Goal: Task Accomplishment & Management: Manage account settings

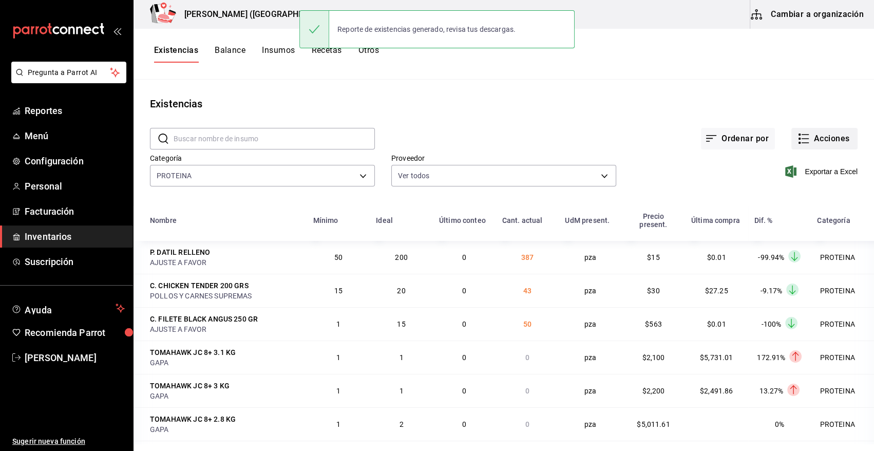
click at [832, 135] on button "Acciones" at bounding box center [824, 139] width 66 height 22
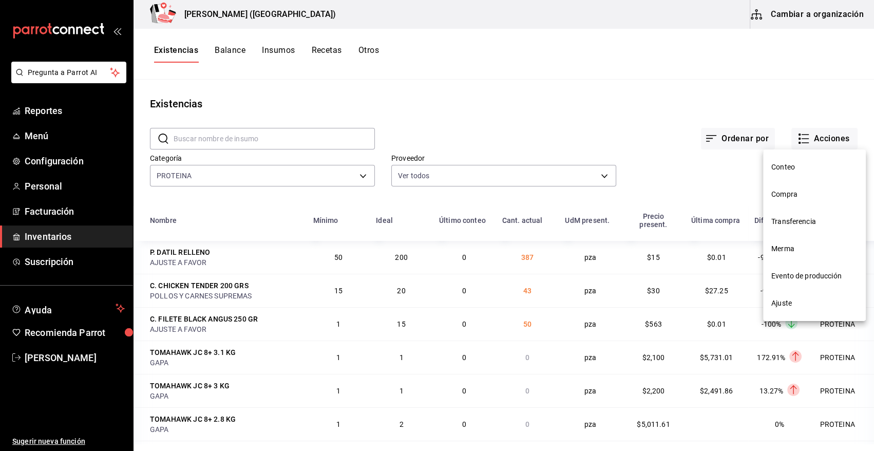
click at [830, 199] on span "Compra" at bounding box center [814, 194] width 86 height 11
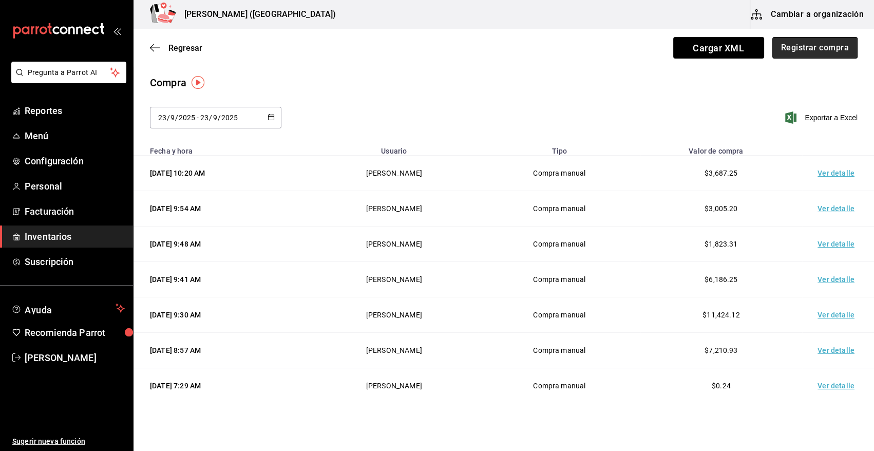
click at [818, 52] on button "Registrar compra" at bounding box center [814, 48] width 85 height 22
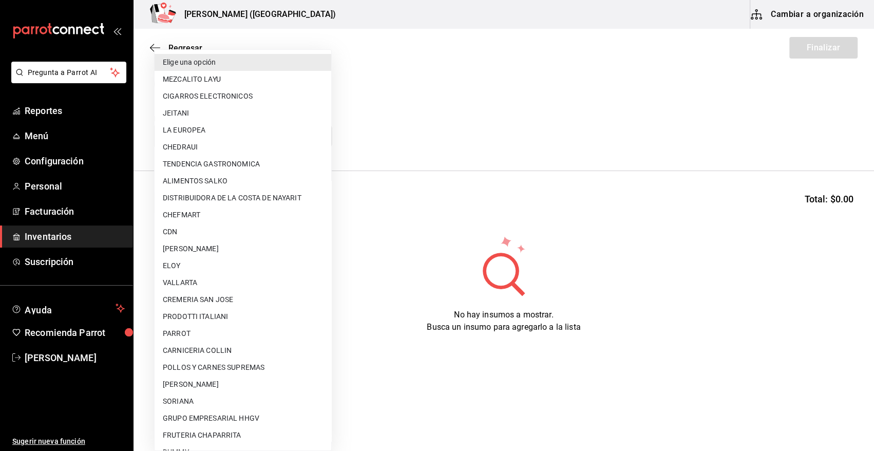
click at [202, 138] on body "Pregunta a Parrot AI Reportes Menú Configuración Personal Facturación Inventari…" at bounding box center [437, 196] width 874 height 393
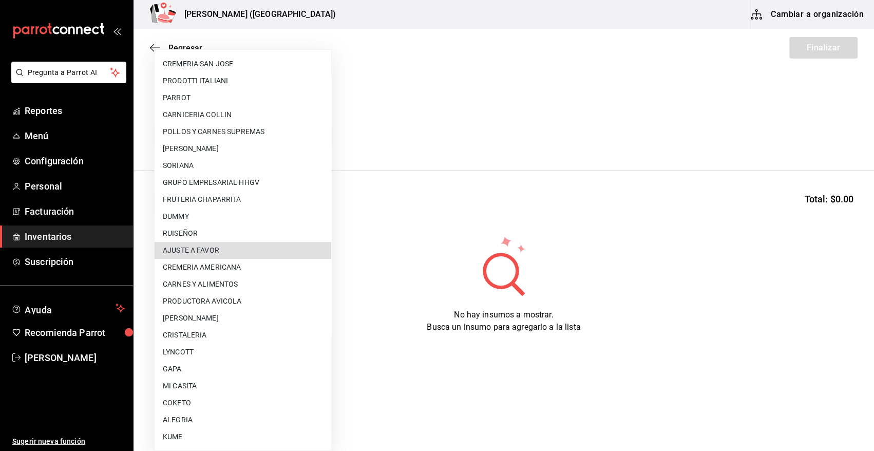
click at [256, 249] on li "AJUSTE A FAVOR" at bounding box center [242, 250] width 177 height 17
type input "dd0fbccd-e034-4acc-8432-7d1d5e23f321"
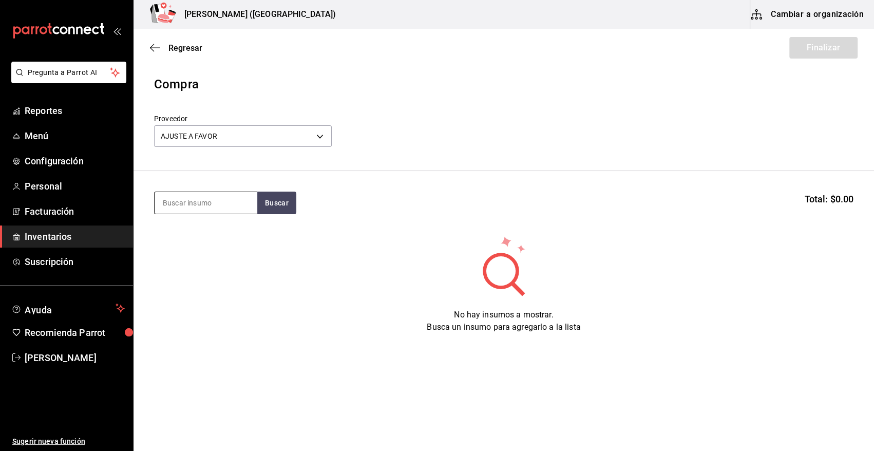
click at [197, 201] on input at bounding box center [205, 203] width 103 height 22
type input "DATIL"
click at [278, 206] on button "Buscar" at bounding box center [276, 202] width 39 height 23
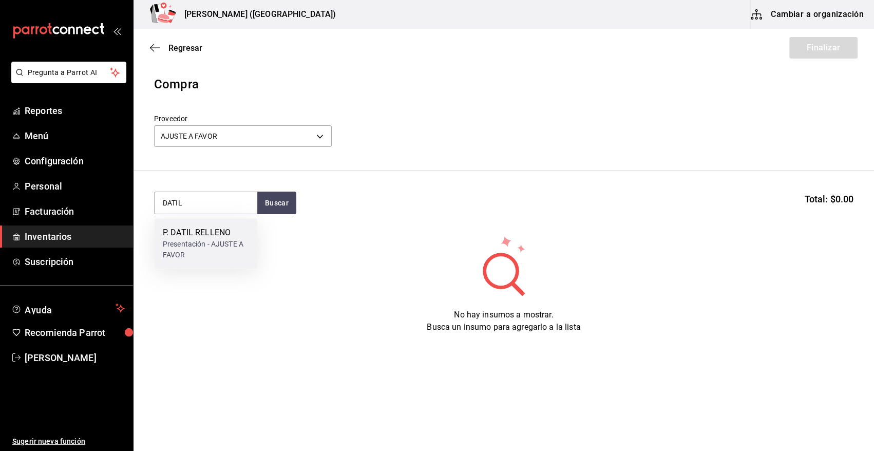
click at [214, 244] on div "Presentación - AJUSTE A FAVOR" at bounding box center [206, 250] width 86 height 22
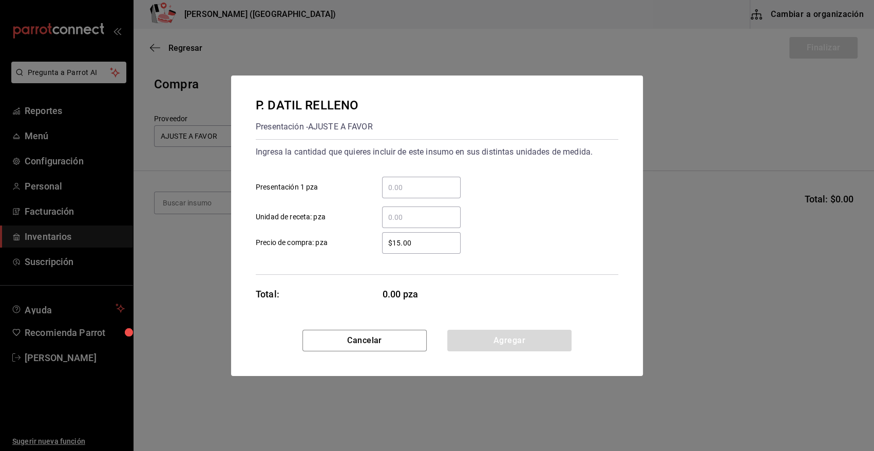
click at [411, 181] on input "​ Presentación 1 pza" at bounding box center [421, 187] width 79 height 12
type input "10"
drag, startPoint x: 434, startPoint y: 243, endPoint x: 341, endPoint y: 265, distance: 95.4
click at [342, 265] on div "Ingresa la cantidad que quieres incluir de este insumo en sus distintas unidade…" at bounding box center [437, 206] width 362 height 135
type input "$0.01"
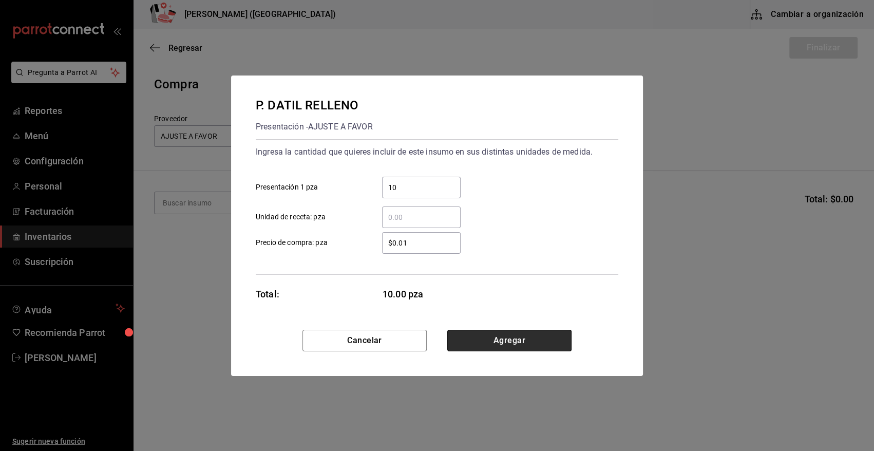
click at [487, 343] on button "Agregar" at bounding box center [509, 340] width 124 height 22
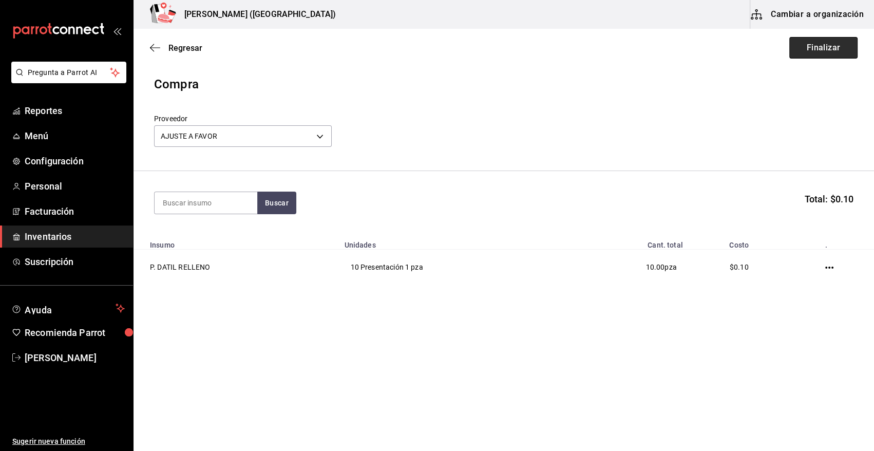
click at [829, 50] on button "Finalizar" at bounding box center [823, 48] width 68 height 22
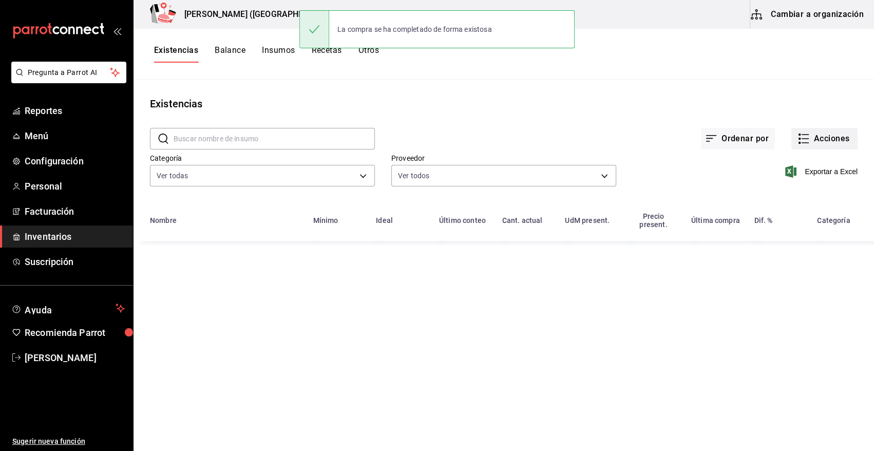
click at [826, 131] on button "Acciones" at bounding box center [824, 139] width 66 height 22
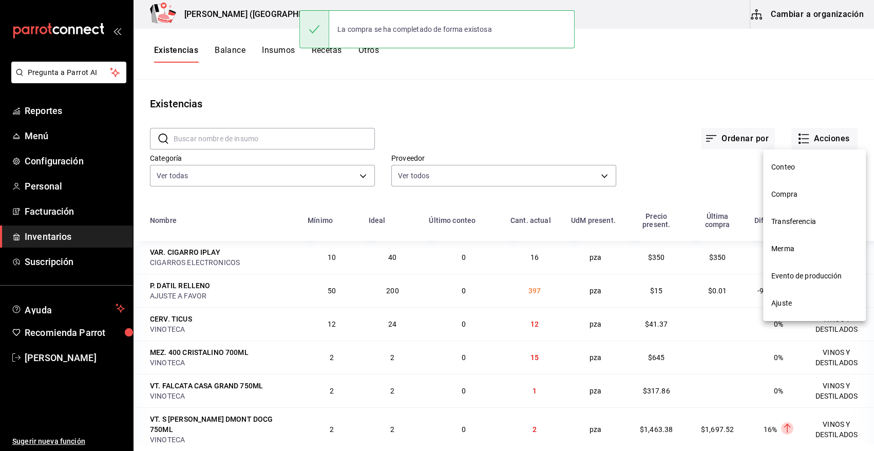
click at [788, 195] on span "Compra" at bounding box center [814, 194] width 86 height 11
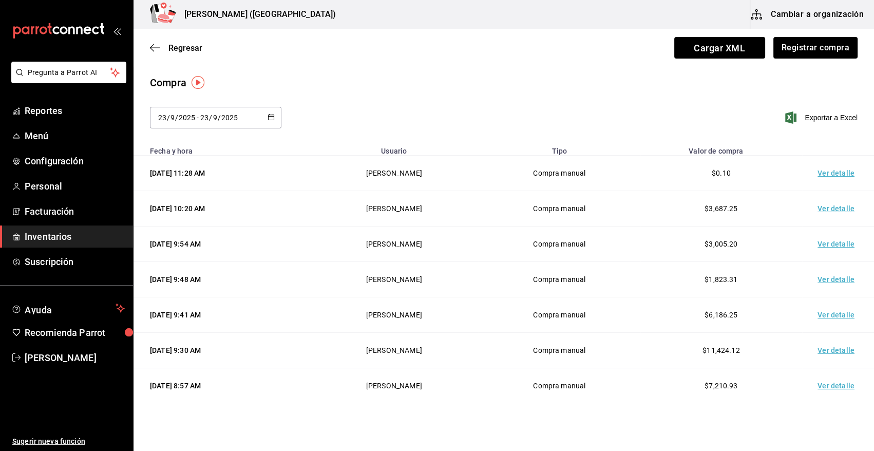
click at [826, 174] on td "Ver detalle" at bounding box center [838, 173] width 72 height 35
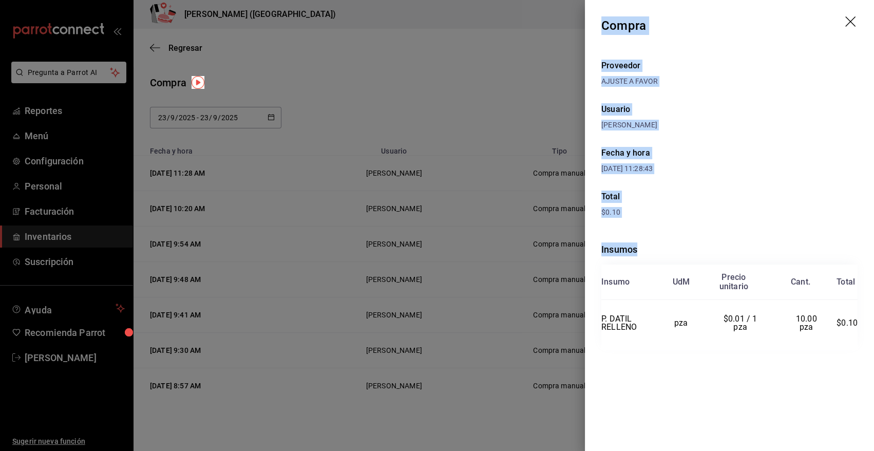
drag, startPoint x: 603, startPoint y: 21, endPoint x: 865, endPoint y: 331, distance: 406.0
click at [865, 331] on div "Compra Proveedor AJUSTE A FAVOR Usuario [PERSON_NAME] y hora [DATE] 11:28:43 To…" at bounding box center [729, 225] width 289 height 451
click at [850, 21] on icon "drag" at bounding box center [851, 22] width 12 height 12
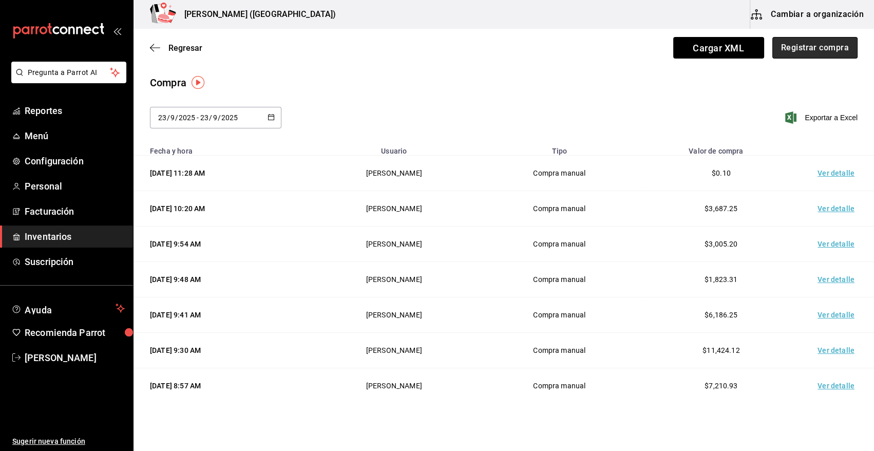
click at [795, 50] on button "Registrar compra" at bounding box center [814, 48] width 85 height 22
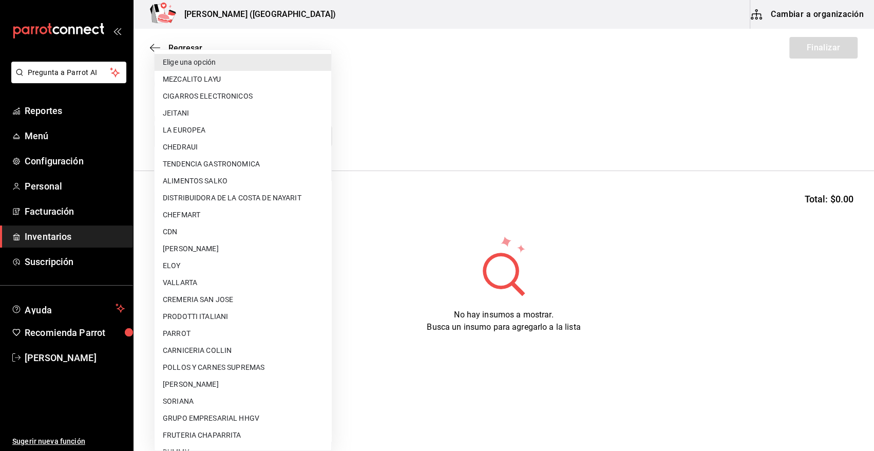
click at [311, 138] on body "Pregunta a Parrot AI Reportes Menú Configuración Personal Facturación Inventari…" at bounding box center [437, 196] width 874 height 393
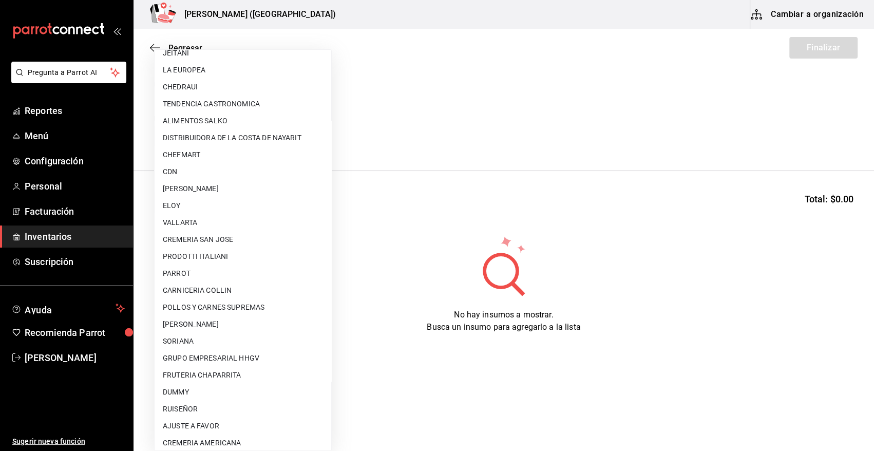
click at [210, 429] on li "AJUSTE A FAVOR" at bounding box center [242, 425] width 177 height 17
type input "dd0fbccd-e034-4acc-8432-7d1d5e23f321"
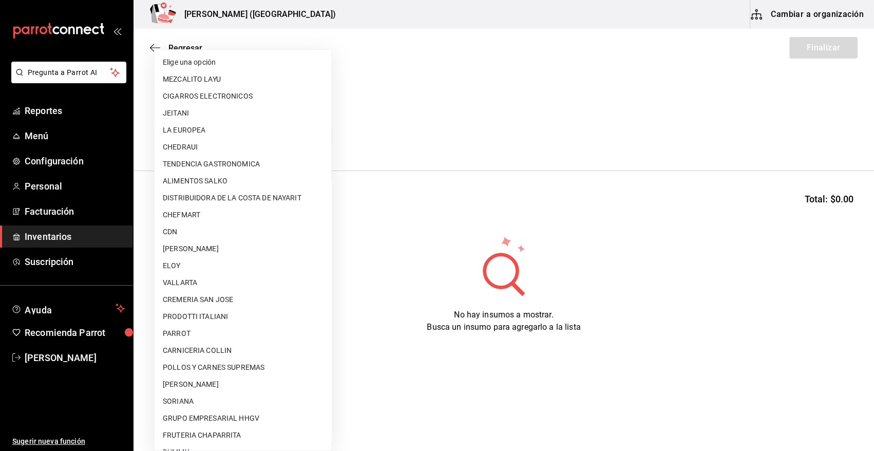
click at [321, 134] on body "Pregunta a Parrot AI Reportes Menú Configuración Personal Facturación Inventari…" at bounding box center [437, 196] width 874 height 393
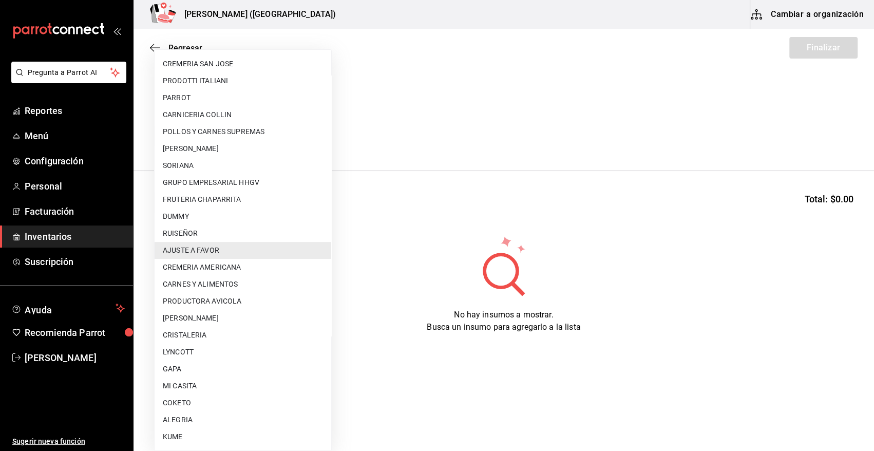
scroll to position [523, 0]
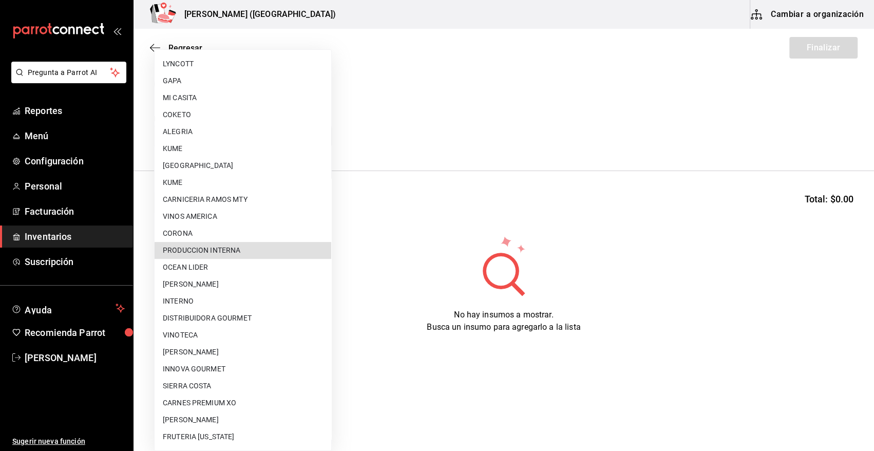
click at [269, 253] on li "PRODUCCION INTERNA" at bounding box center [242, 250] width 177 height 17
type input "ca5c8321-042a-43fe-a3bd-6967aa3ca48f"
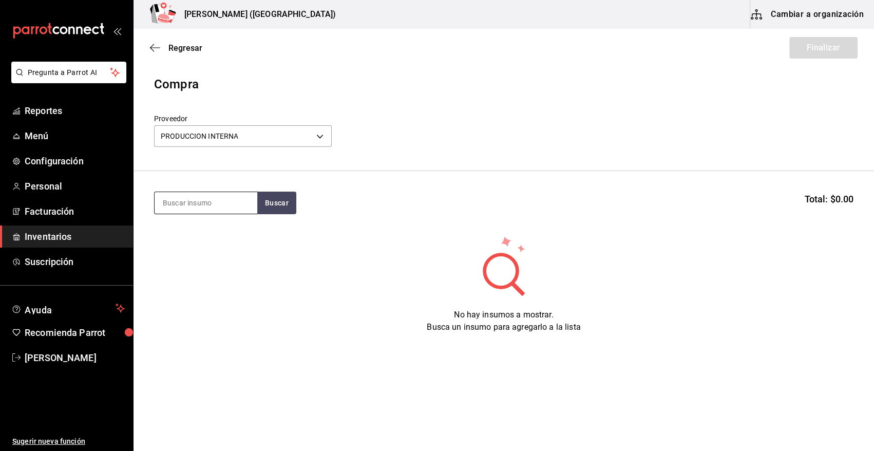
click at [246, 210] on input at bounding box center [205, 203] width 103 height 22
type input "PAN"
click at [269, 205] on button "Buscar" at bounding box center [276, 202] width 39 height 23
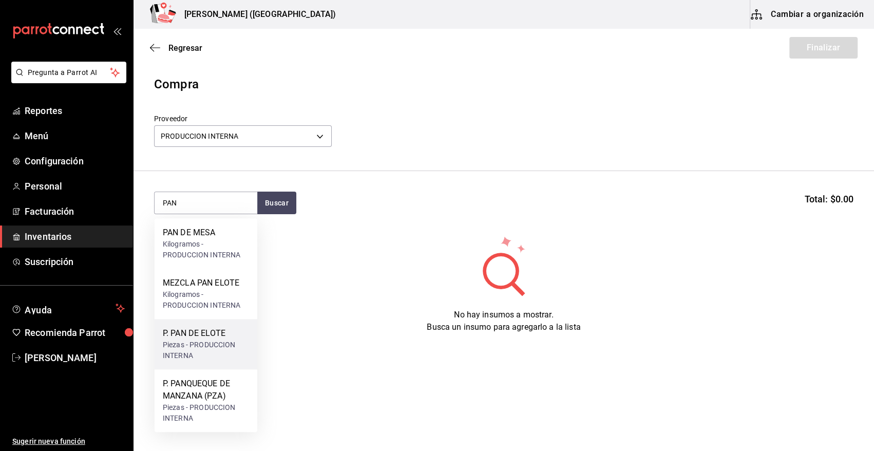
click at [222, 327] on div "P. PAN DE ELOTE" at bounding box center [206, 333] width 86 height 12
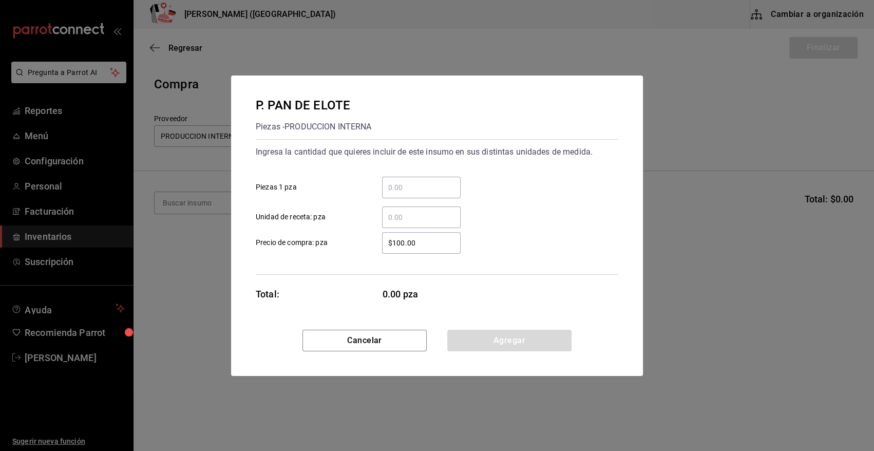
click at [412, 187] on input "​ Piezas 1 pza" at bounding box center [421, 187] width 79 height 12
type input "9"
drag, startPoint x: 433, startPoint y: 241, endPoint x: 358, endPoint y: 236, distance: 75.1
click at [358, 236] on label "$100.00 ​ Precio de compra: pza" at bounding box center [358, 243] width 205 height 22
type input "$0.01"
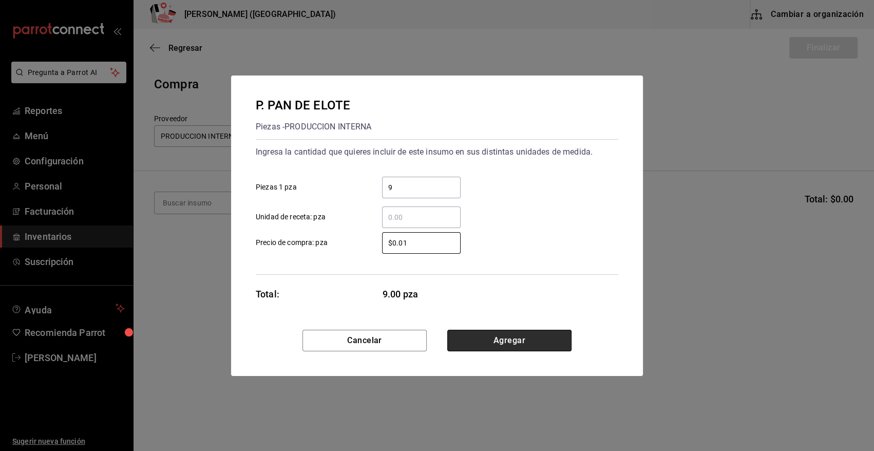
click at [485, 340] on button "Agregar" at bounding box center [509, 340] width 124 height 22
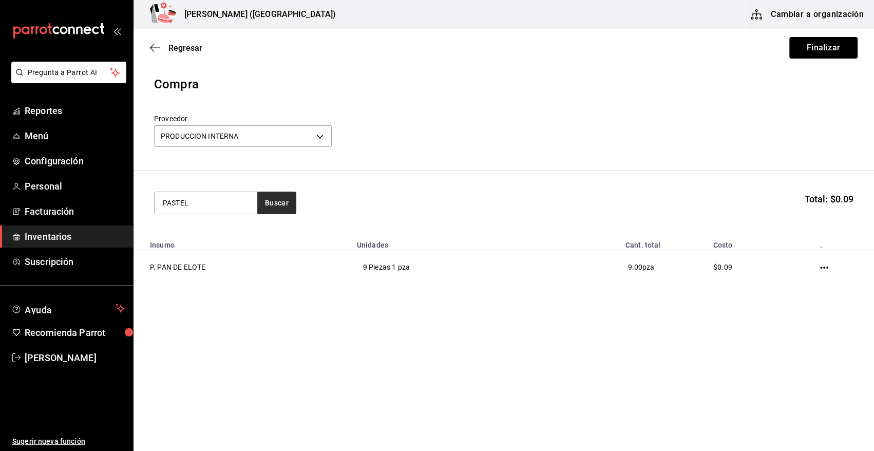
type input "PASTEL"
click at [281, 202] on button "Buscar" at bounding box center [276, 202] width 39 height 23
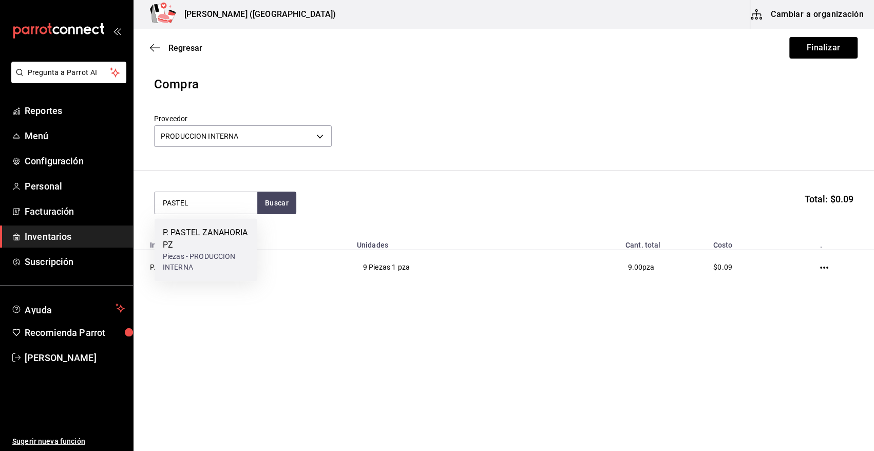
click at [205, 246] on div "P. PASTEL ZANAHORIA PZ" at bounding box center [206, 238] width 86 height 25
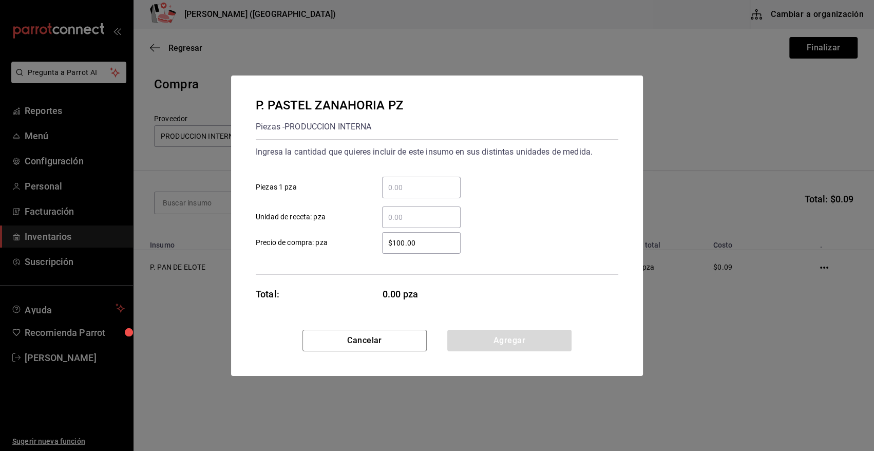
click at [407, 190] on input "​ Piezas 1 pza" at bounding box center [421, 187] width 79 height 12
type input "6"
drag, startPoint x: 424, startPoint y: 244, endPoint x: 358, endPoint y: 246, distance: 65.7
click at [358, 246] on label "$100.00 ​ Precio de compra: pza" at bounding box center [358, 243] width 205 height 22
type input "$0.01"
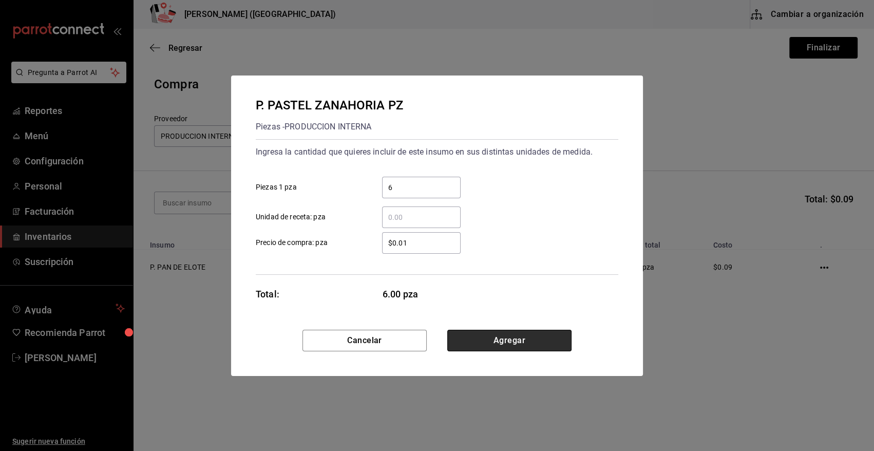
click at [516, 340] on button "Agregar" at bounding box center [509, 340] width 124 height 22
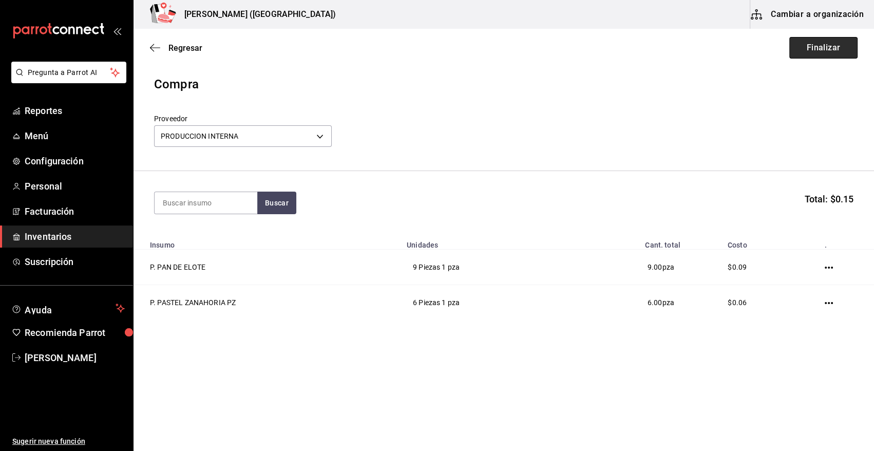
click at [830, 48] on button "Finalizar" at bounding box center [823, 48] width 68 height 22
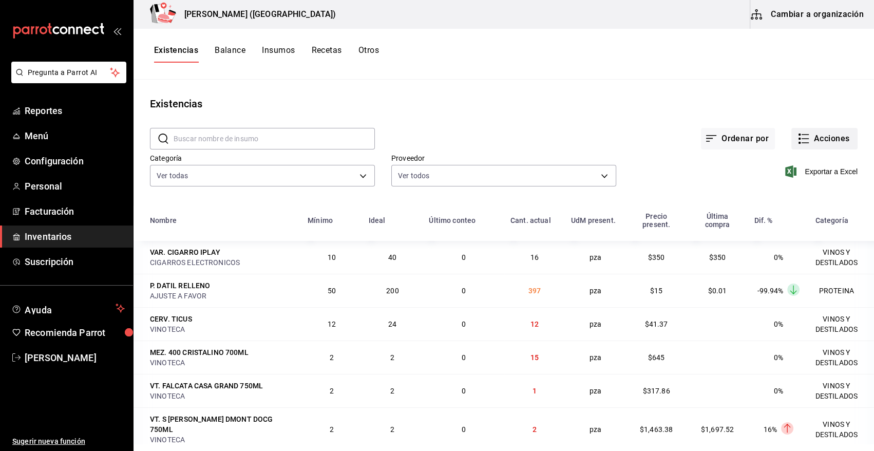
click at [832, 141] on button "Acciones" at bounding box center [824, 139] width 66 height 22
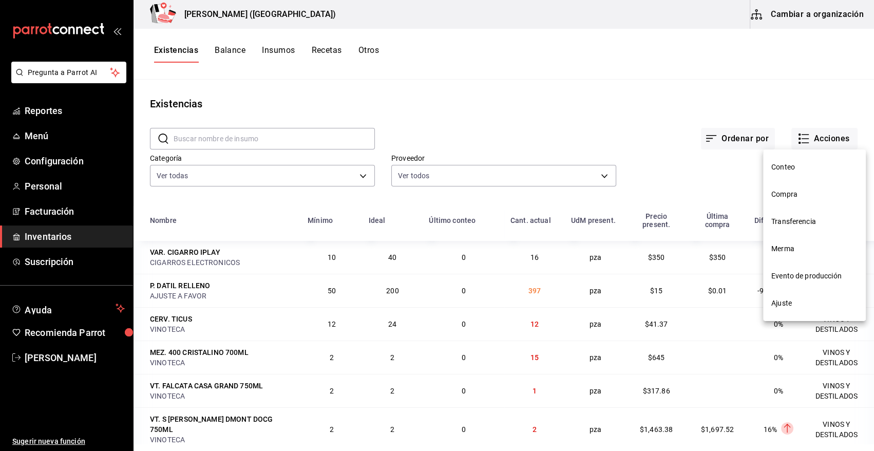
click at [803, 194] on span "Compra" at bounding box center [814, 194] width 86 height 11
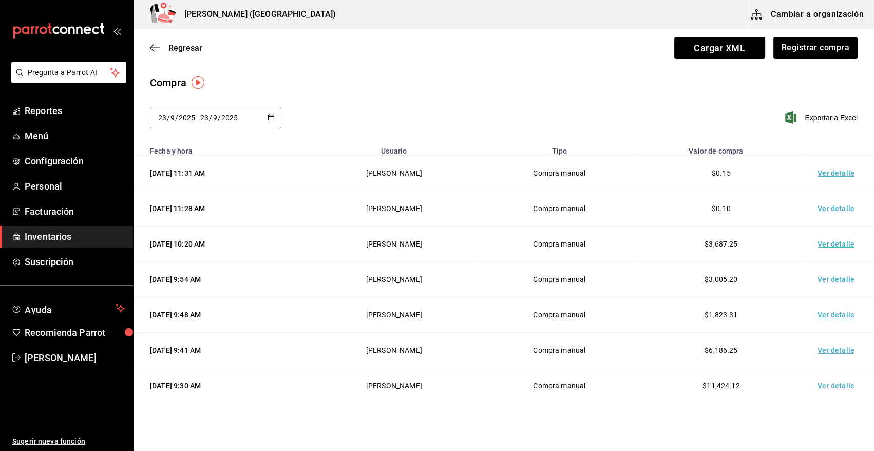
click at [835, 173] on td "Ver detalle" at bounding box center [838, 173] width 72 height 35
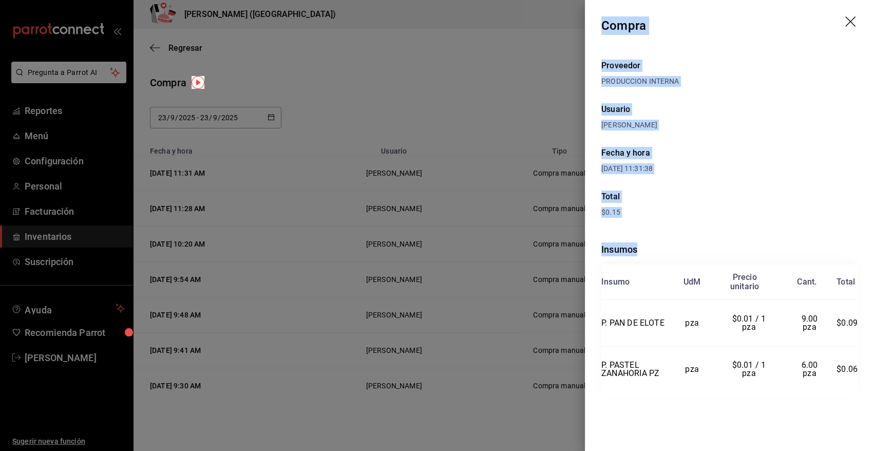
drag, startPoint x: 601, startPoint y: 22, endPoint x: 863, endPoint y: 370, distance: 436.1
click at [863, 370] on div "Compra Proveedor PRODUCCION INTERNA Usuario [PERSON_NAME] y hora [DATE] 11:31:3…" at bounding box center [729, 225] width 289 height 451
click at [851, 22] on icon "drag" at bounding box center [851, 22] width 12 height 12
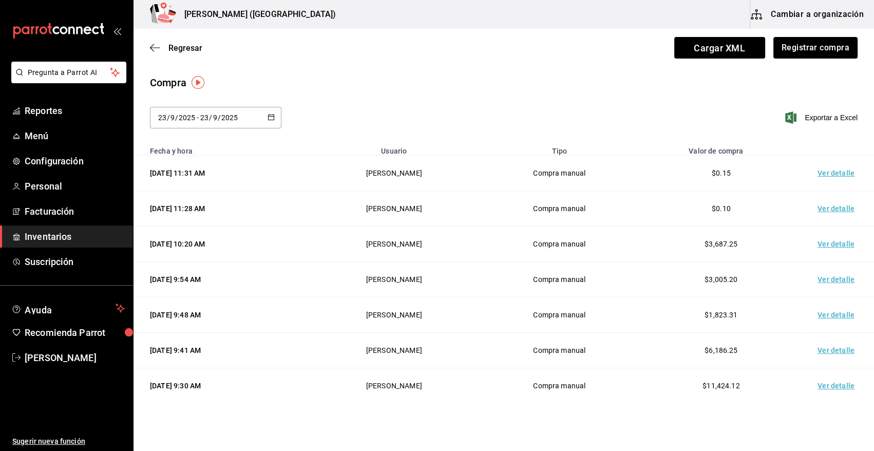
click at [56, 233] on span "Inventarios" at bounding box center [75, 236] width 100 height 14
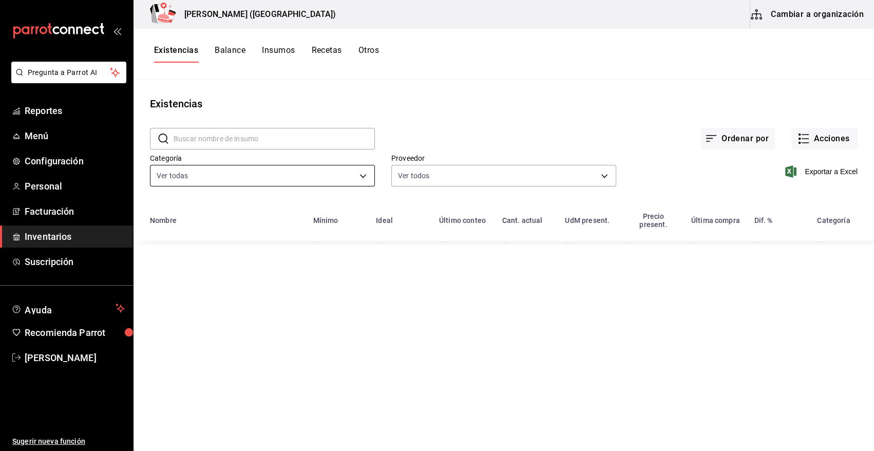
click at [236, 180] on body "Pregunta a Parrot AI Reportes Menú Configuración Personal Facturación Inventari…" at bounding box center [437, 221] width 874 height 443
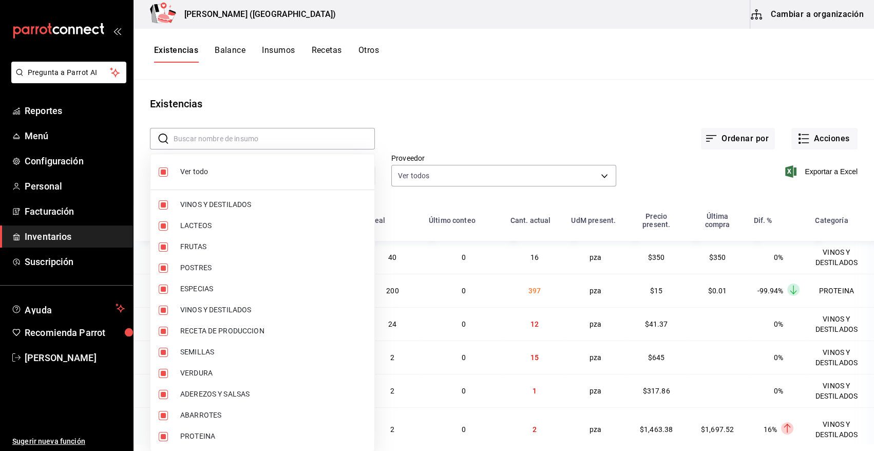
type input "08f8d543-33e6-4481-bf08-168a13d25a39,fff70c4d-68a8-4fc6-afb0-e4ac07d2781f,91e5a…"
click at [161, 169] on input "checkbox" at bounding box center [163, 171] width 9 height 9
checkbox input "false"
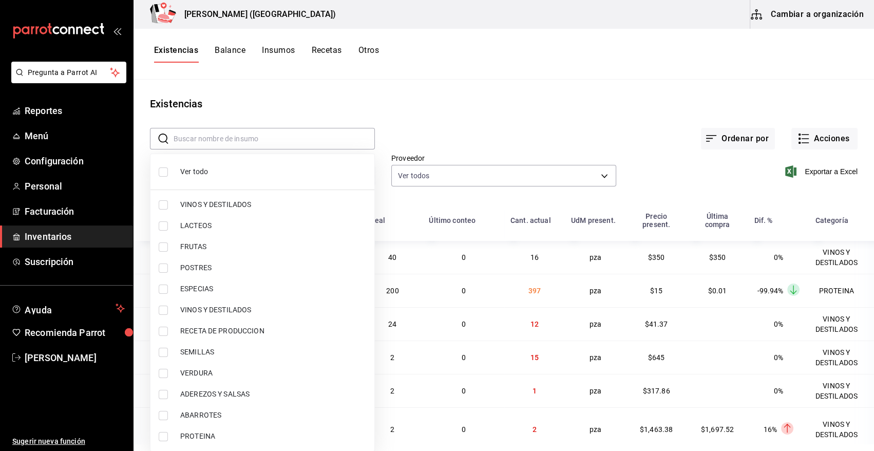
checkbox input "false"
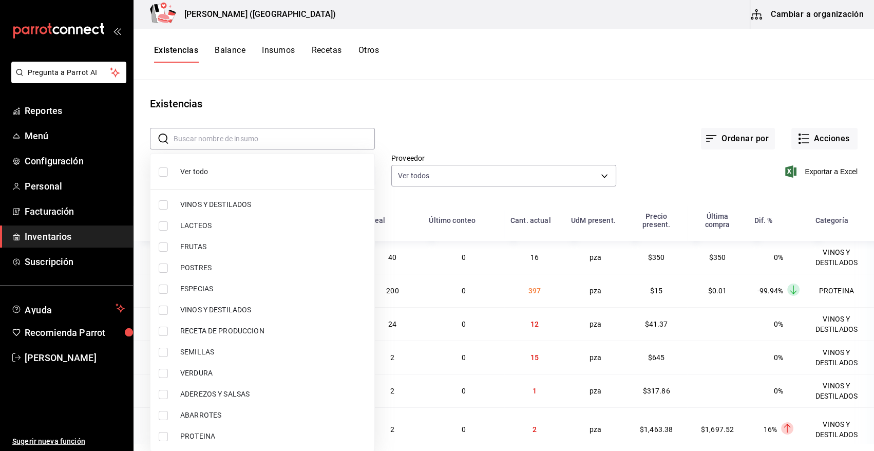
checkbox input "false"
click at [164, 433] on input "checkbox" at bounding box center [163, 436] width 9 height 9
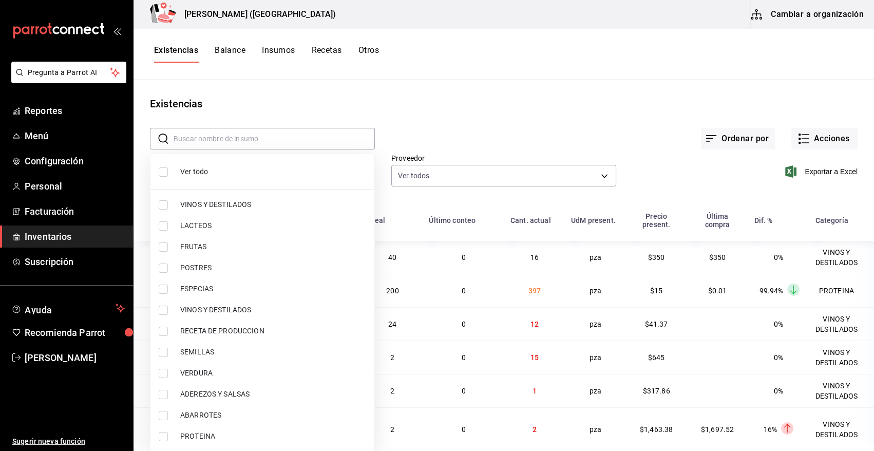
checkbox input "true"
type input "3e90cef9-1dc9-474d-8316-d124f624c148"
click at [513, 118] on div at bounding box center [437, 225] width 874 height 451
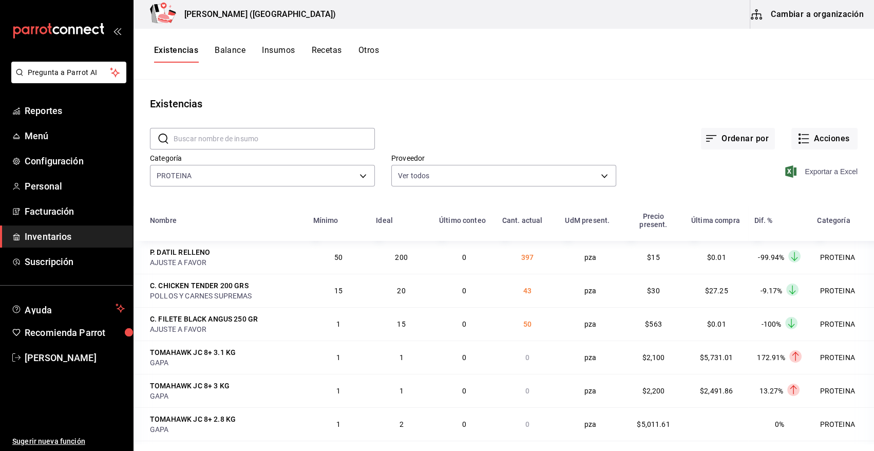
click at [785, 171] on icon "button" at bounding box center [790, 171] width 11 height 12
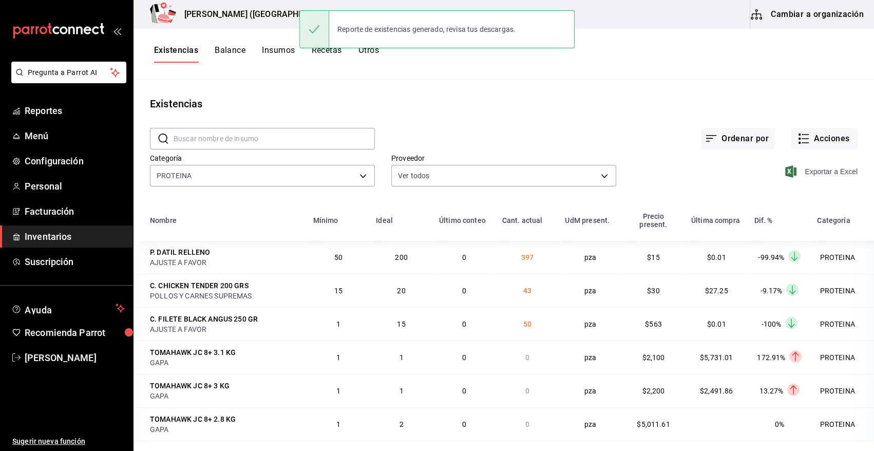
click at [556, 148] on div "Proveedor Ver todos" at bounding box center [495, 163] width 241 height 52
